Goal: Task Accomplishment & Management: Use online tool/utility

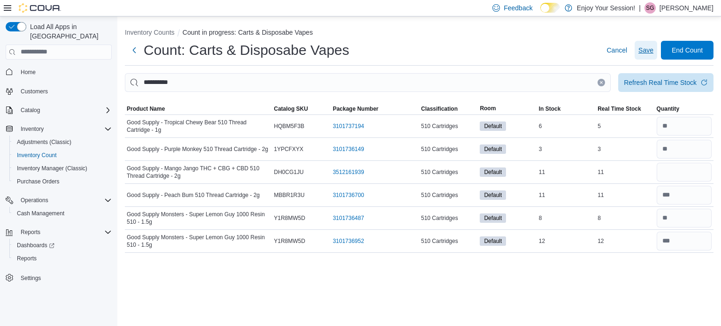
click at [654, 43] on button "Save" at bounding box center [646, 50] width 23 height 19
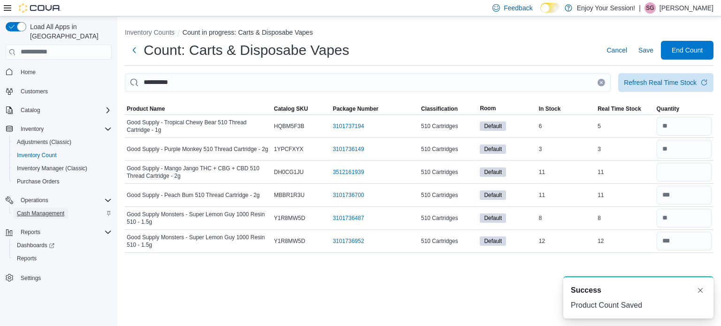
click at [31, 210] on span "Cash Management" at bounding box center [40, 214] width 47 height 8
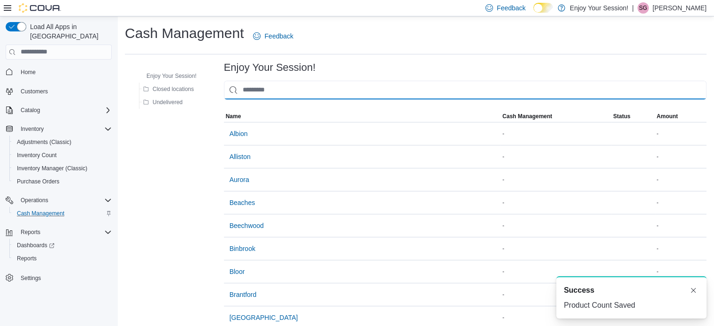
click at [274, 94] on input "This is a search bar. As you type, the results lower in the page will automatic…" at bounding box center [465, 90] width 483 height 19
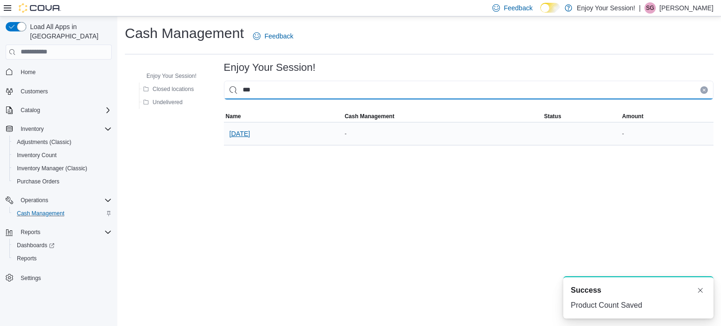
type input "***"
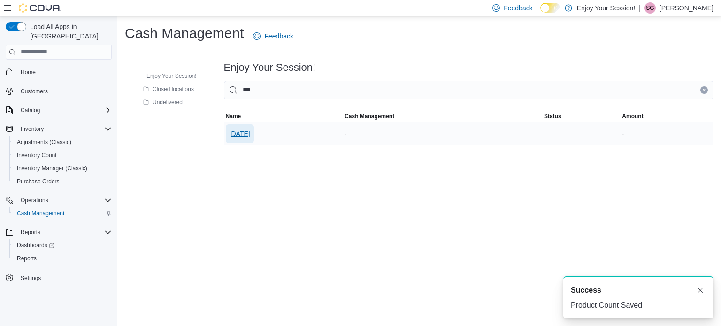
click at [245, 135] on span "[DATE]" at bounding box center [240, 133] width 21 height 9
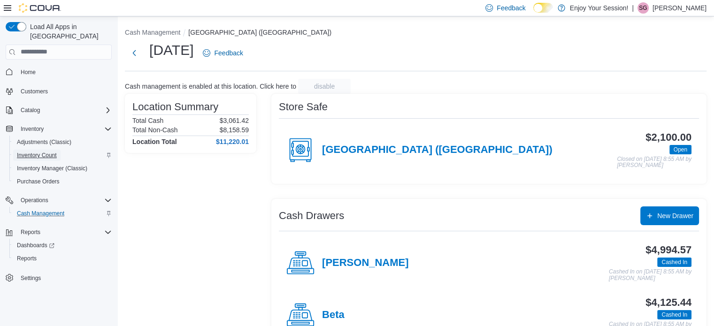
click at [39, 151] on span "Inventory Count" at bounding box center [37, 155] width 40 height 11
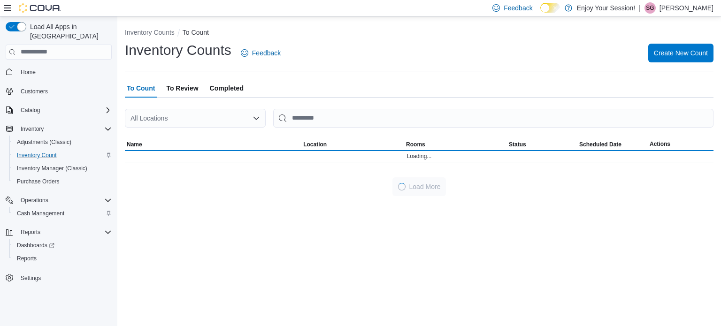
click at [189, 119] on div "All Locations" at bounding box center [195, 118] width 141 height 19
type input "***"
click at [182, 130] on div "[DATE]" at bounding box center [201, 134] width 118 height 9
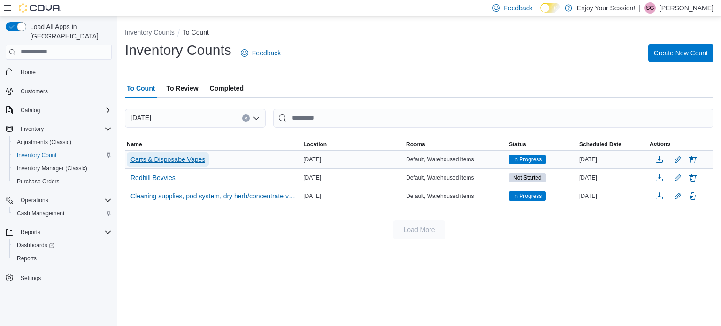
click at [172, 160] on span "Carts & Disposabe Vapes" at bounding box center [168, 159] width 75 height 9
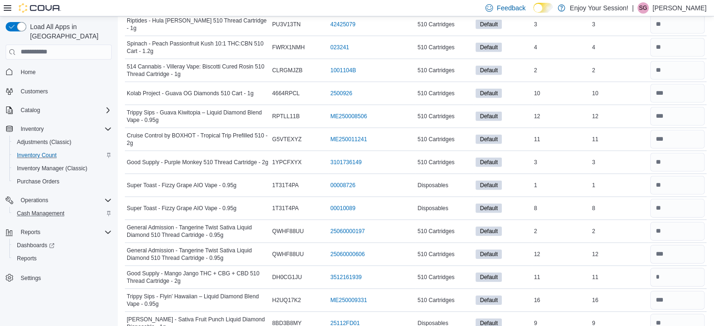
scroll to position [2933, 0]
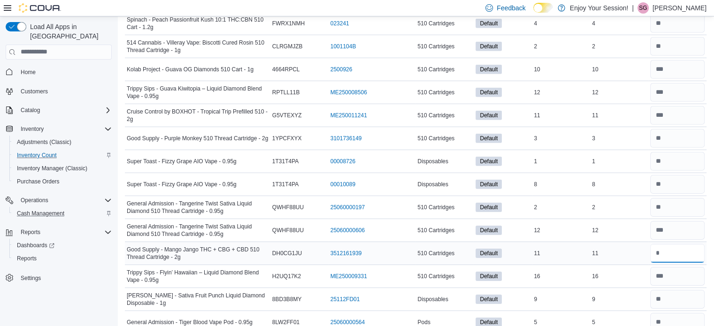
click at [683, 244] on input "number" at bounding box center [677, 253] width 54 height 19
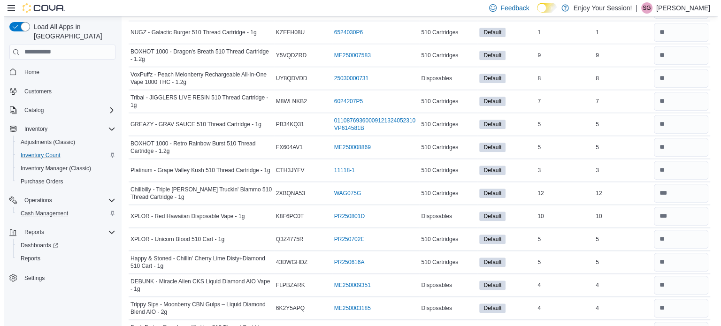
scroll to position [0, 0]
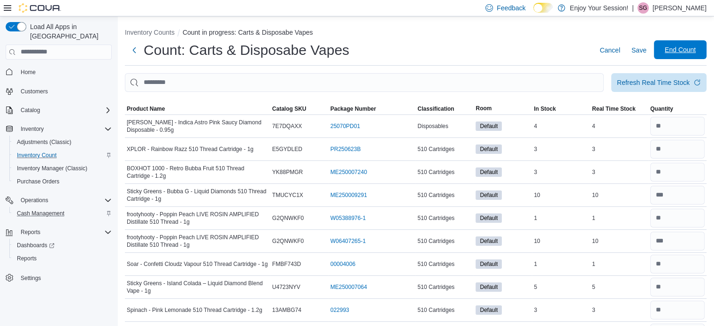
type input "**"
click at [672, 46] on span "End Count" at bounding box center [680, 49] width 31 height 9
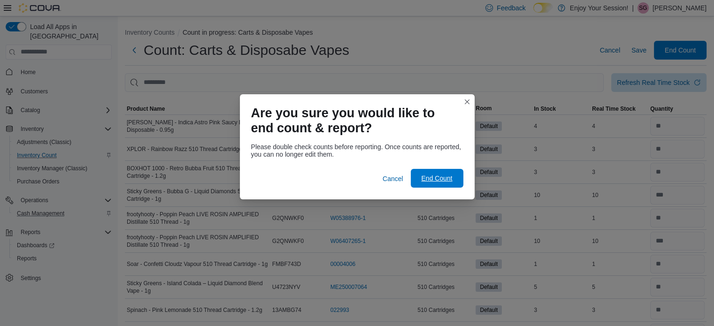
click at [439, 187] on span "End Count" at bounding box center [436, 178] width 41 height 19
click at [440, 181] on span "End Count" at bounding box center [436, 178] width 31 height 9
